Goal: Transaction & Acquisition: Purchase product/service

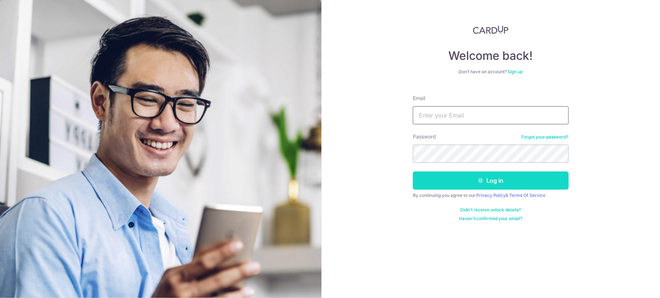
type input "[EMAIL_ADDRESS][DOMAIN_NAME]"
click at [455, 185] on button "Log in" at bounding box center [491, 181] width 156 height 18
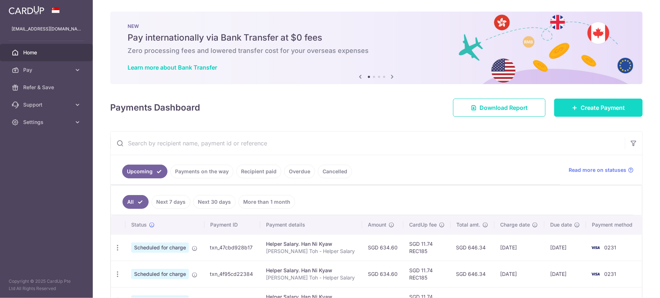
click at [585, 108] on span "Create Payment" at bounding box center [603, 107] width 44 height 9
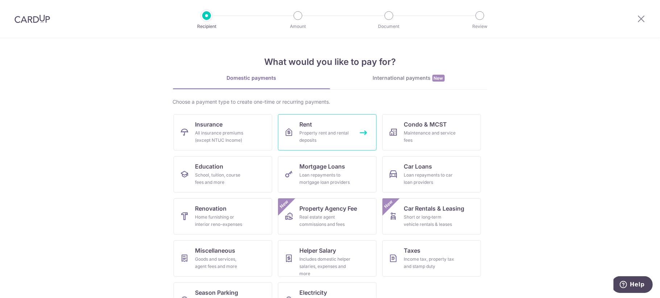
click at [352, 119] on link "Rent Property rent and rental deposits" at bounding box center [327, 132] width 99 height 36
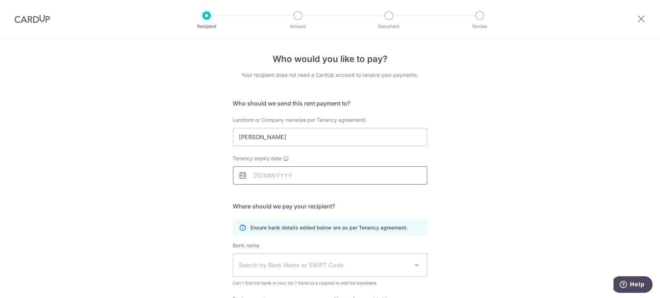
type input "[PERSON_NAME]"
click at [269, 180] on input "Tenancy expiry date" at bounding box center [330, 175] width 194 height 18
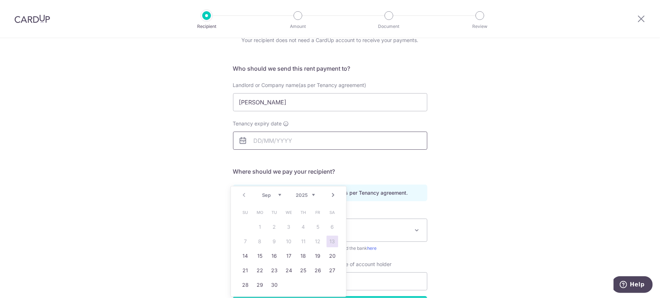
scroll to position [48, 0]
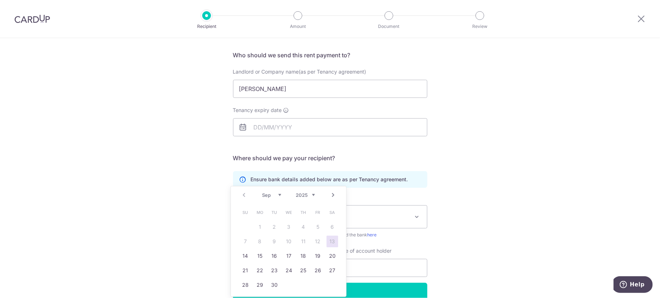
click at [333, 191] on link "Next" at bounding box center [333, 195] width 9 height 9
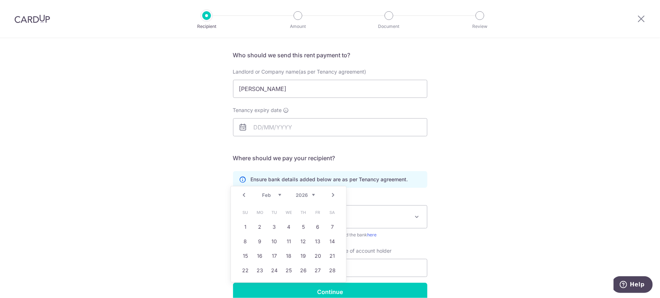
click at [333, 191] on link "Next" at bounding box center [333, 195] width 9 height 9
click at [334, 256] on link "21" at bounding box center [333, 256] width 12 height 12
type input "21/03/2026"
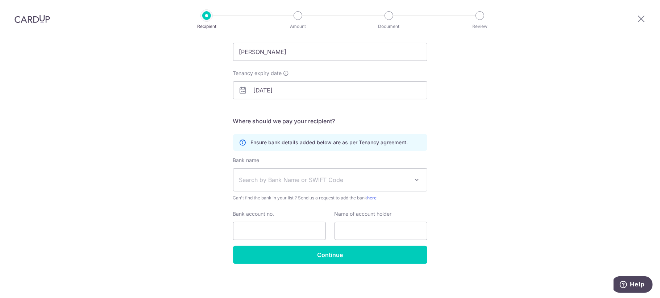
click at [338, 182] on span "Search by Bank Name or SWIFT Code" at bounding box center [324, 180] width 170 height 9
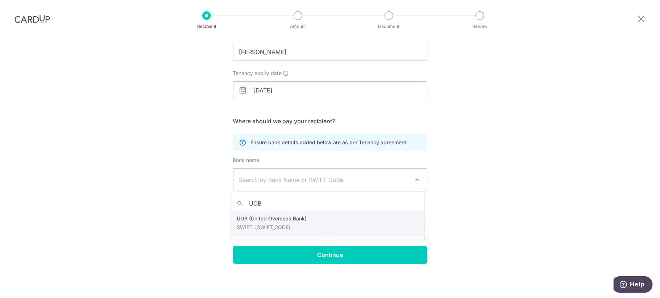
type input "UOB"
select select "18"
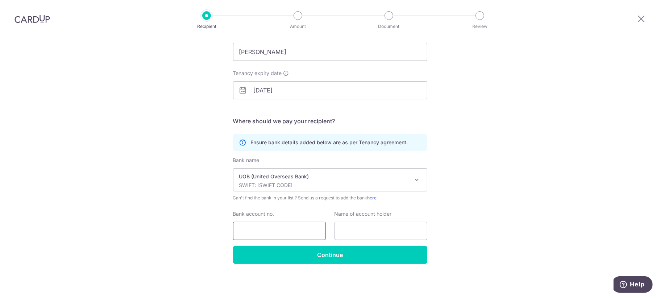
click at [300, 234] on input "Bank account no." at bounding box center [279, 231] width 93 height 18
type input "3563769538"
click at [366, 228] on input "text" at bounding box center [381, 231] width 93 height 18
type input "P"
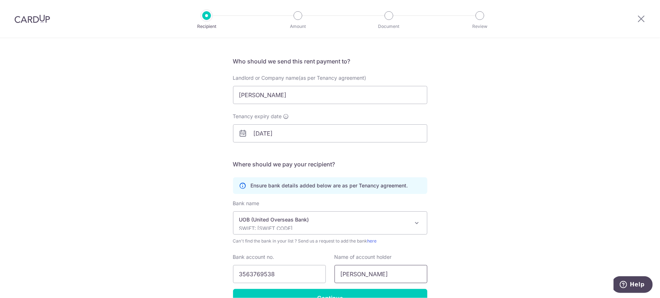
scroll to position [0, 0]
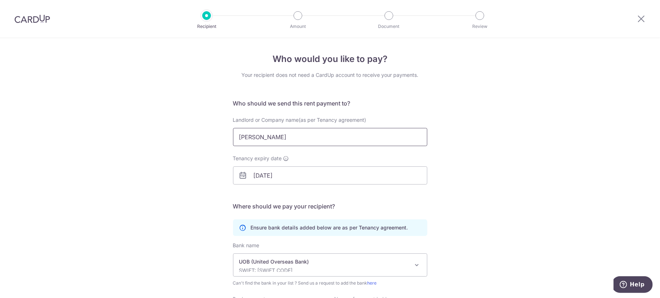
type input "Lee Shu Min"
drag, startPoint x: 298, startPoint y: 140, endPoint x: 123, endPoint y: 124, distance: 175.9
click at [123, 124] on div "Who would you like to pay? Your recipient does not need a CardUp account to rec…" at bounding box center [330, 210] width 660 height 345
type input "Lee Shu Min"
click at [266, 176] on input "21/03/2026" at bounding box center [330, 175] width 194 height 18
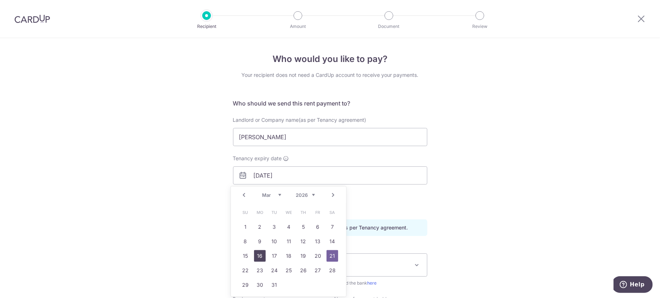
click at [263, 256] on link "16" at bounding box center [260, 256] width 12 height 12
type input "16/03/2026"
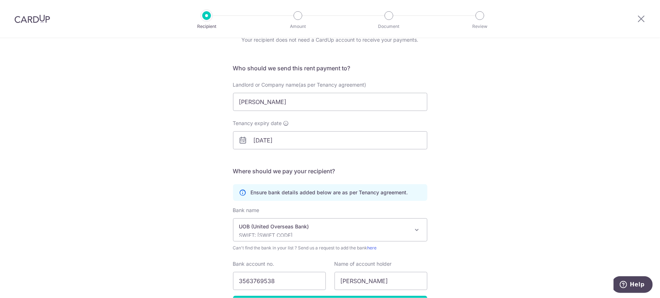
scroll to position [86, 0]
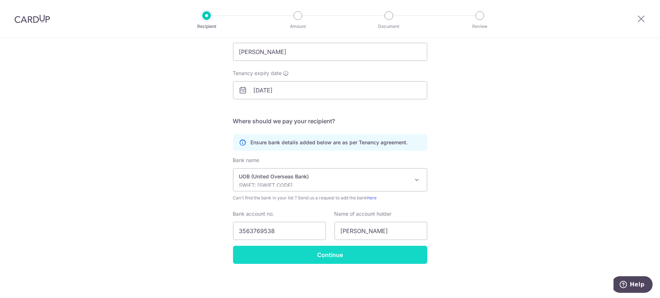
click at [289, 258] on input "Continue" at bounding box center [330, 255] width 194 height 18
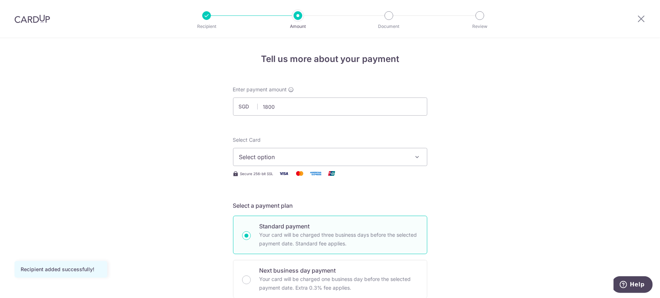
type input "1,800.00"
click at [406, 149] on button "Select option" at bounding box center [330, 157] width 194 height 18
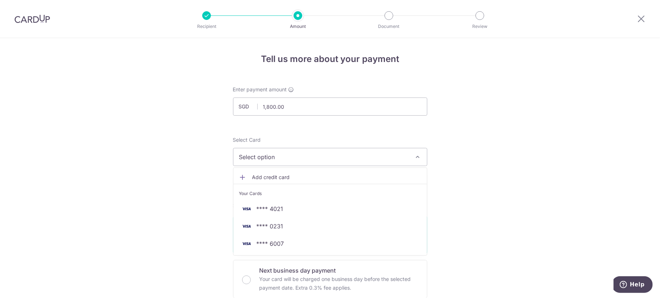
click at [289, 177] on span "Add credit card" at bounding box center [336, 177] width 169 height 7
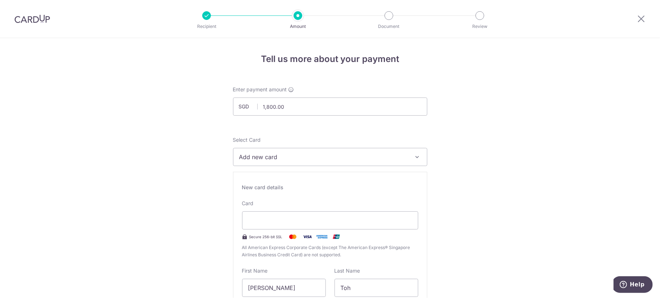
drag, startPoint x: 188, startPoint y: 230, endPoint x: 193, endPoint y: 227, distance: 6.2
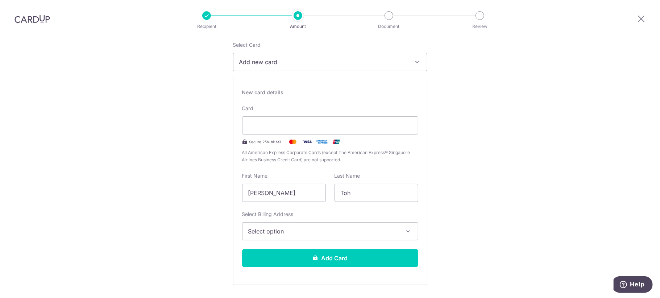
scroll to position [145, 0]
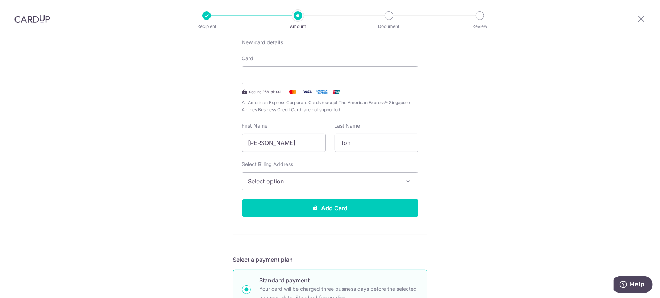
click at [292, 180] on span "Select option" at bounding box center [323, 181] width 151 height 9
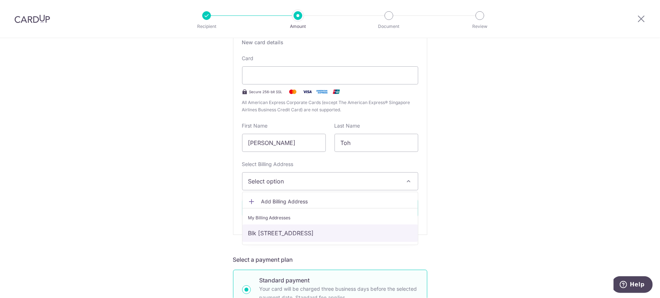
click at [296, 232] on link "Blk 535, #05-4070, Ang Mo Kio avenue 5, Singapore, Singapore , Singapore-565035" at bounding box center [331, 232] width 176 height 17
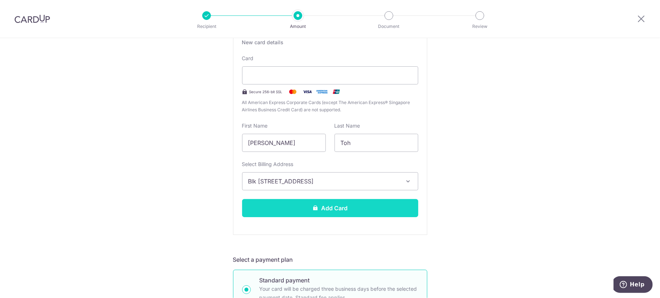
click at [302, 209] on button "Add Card" at bounding box center [330, 208] width 176 height 18
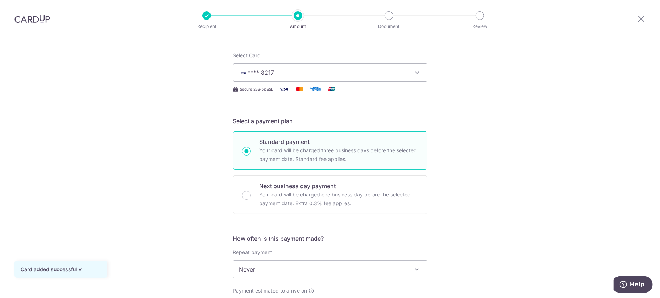
scroll to position [96, 0]
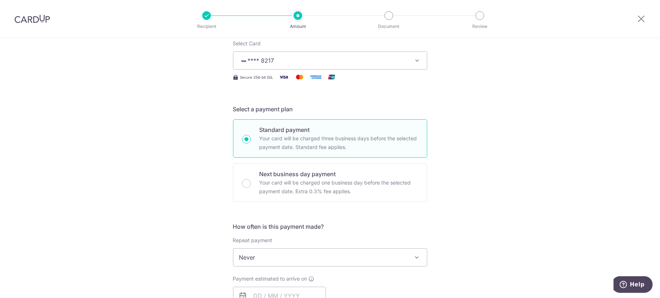
click at [473, 138] on div "Tell us more about your payment Enter payment amount SGD 1,800.00 1800.00 Card …" at bounding box center [330, 270] width 660 height 656
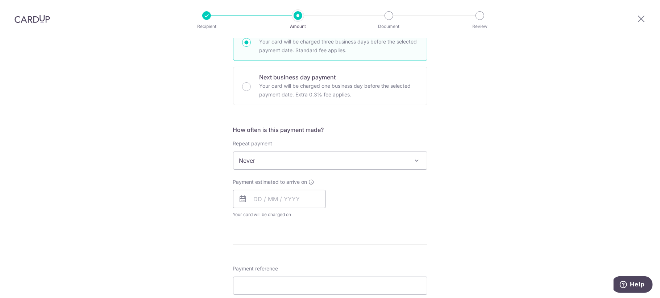
scroll to position [242, 0]
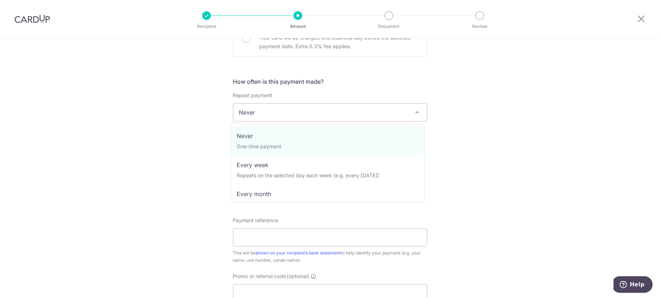
click at [340, 117] on span "Never" at bounding box center [331, 112] width 194 height 17
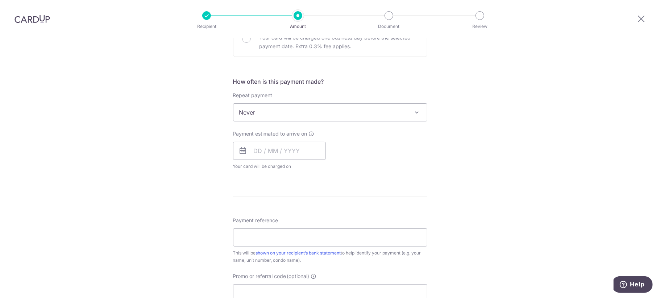
click at [445, 132] on div "Tell us more about your payment Enter payment amount SGD 1,800.00 1800.00 Card …" at bounding box center [330, 125] width 660 height 656
click at [255, 150] on input "text" at bounding box center [279, 151] width 93 height 18
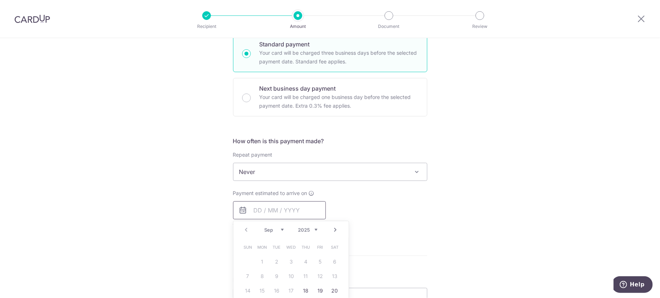
scroll to position [193, 0]
